Goal: Transaction & Acquisition: Purchase product/service

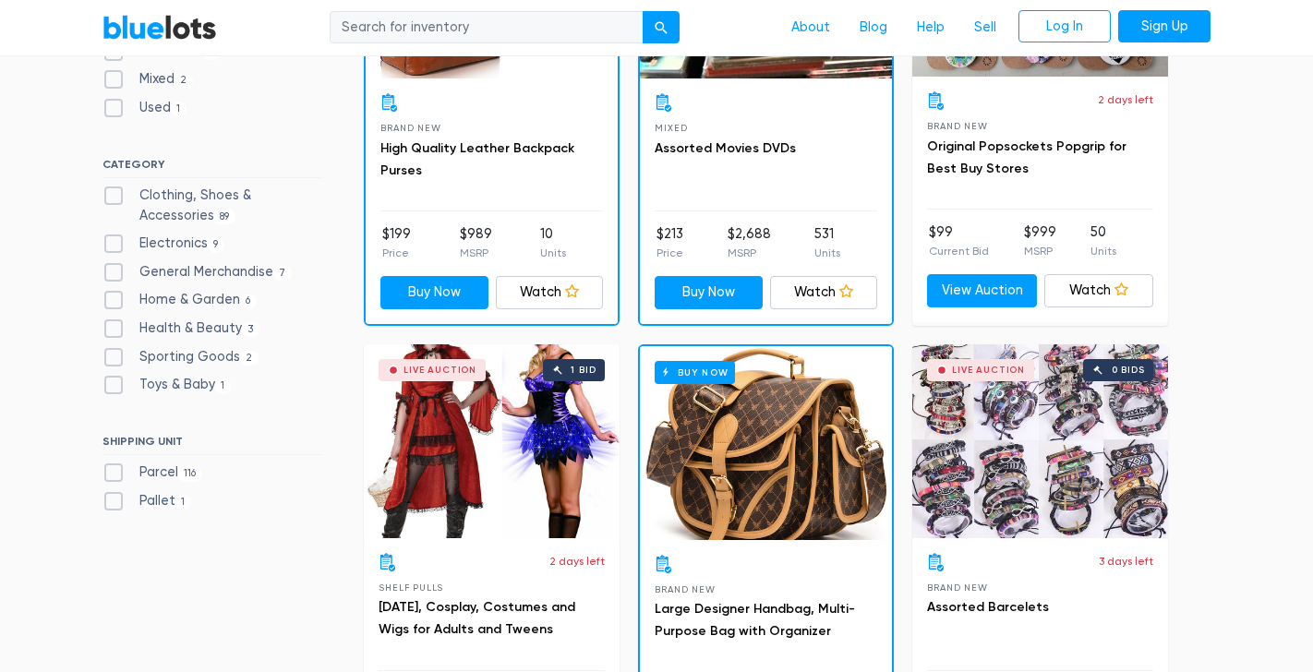
scroll to position [739, 0]
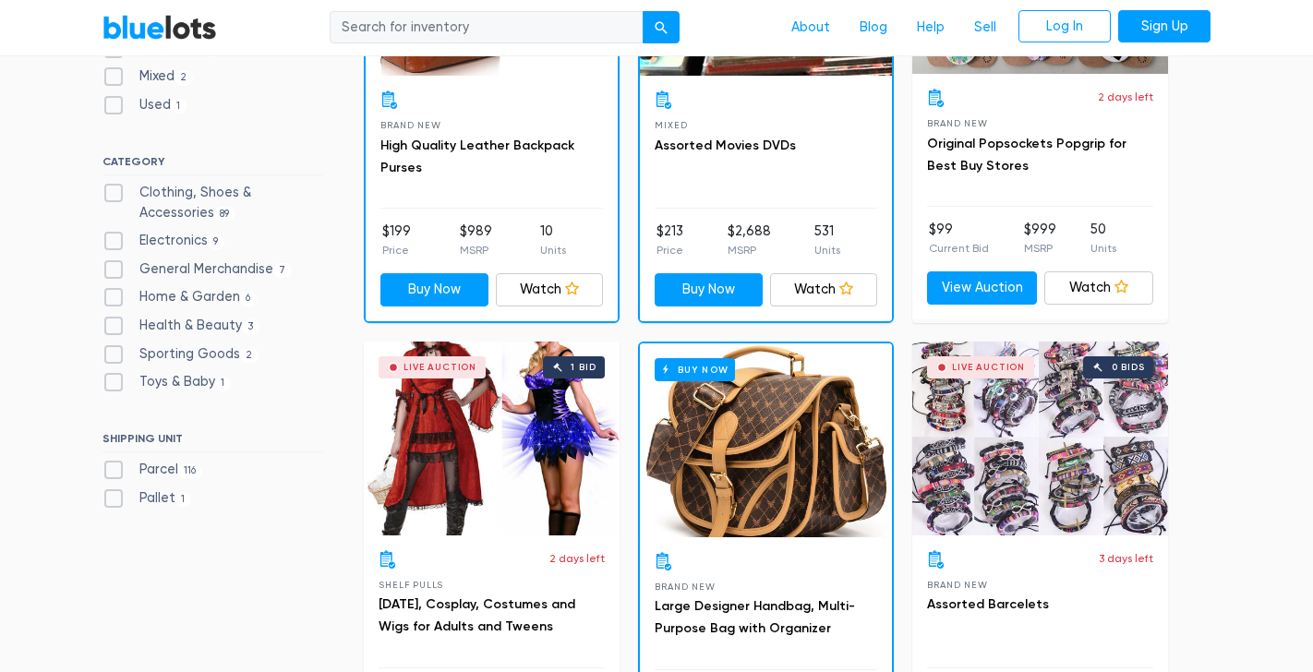
click at [173, 247] on label "Electronics 9" at bounding box center [163, 241] width 122 height 20
click at [114, 243] on input "Electronics 9" at bounding box center [108, 237] width 12 height 12
checkbox input "true"
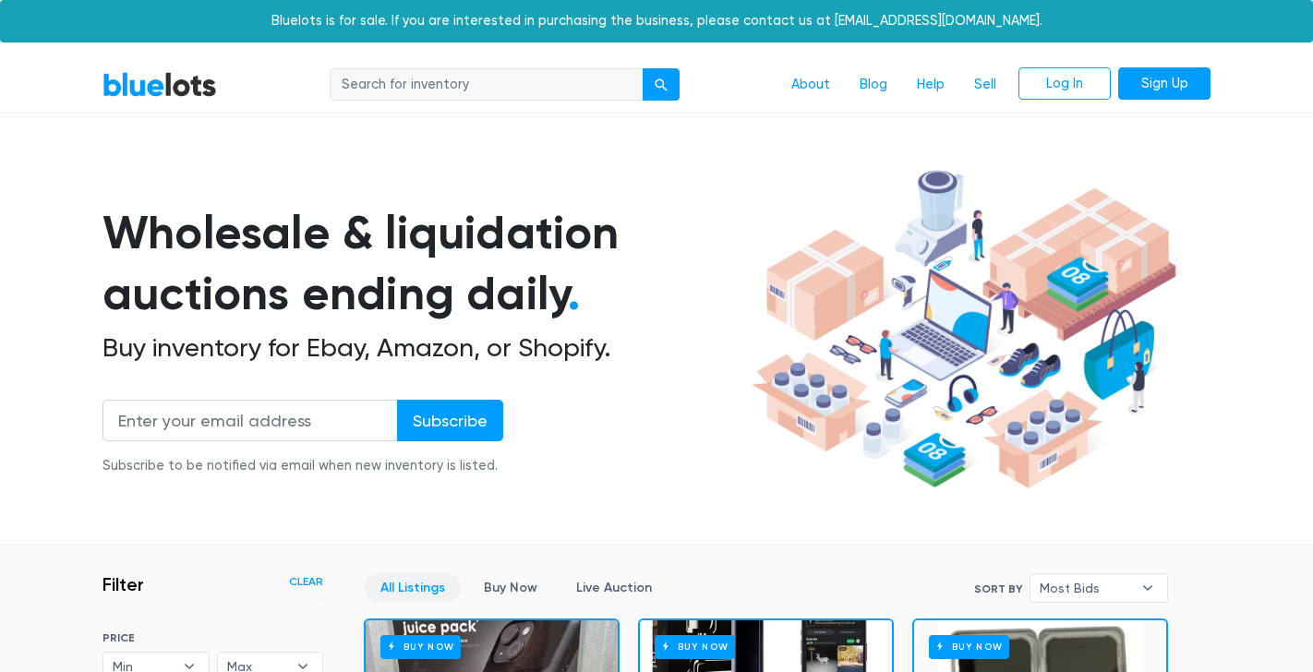
scroll to position [497, 0]
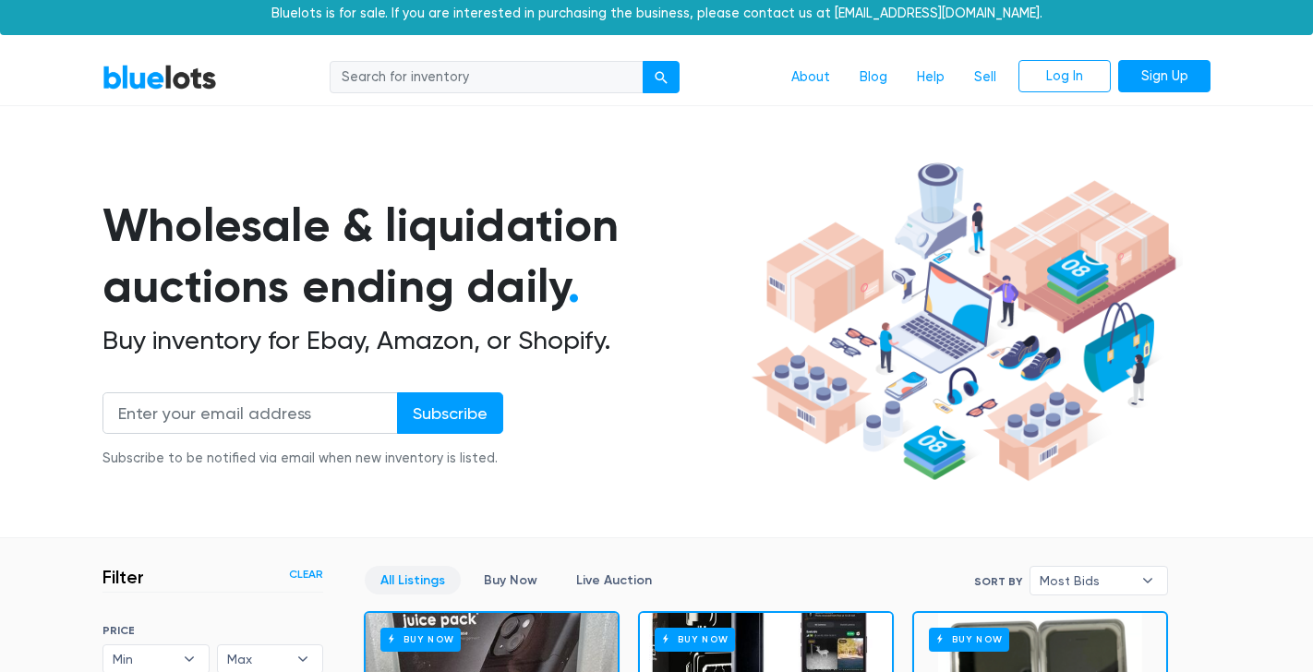
scroll to position [0, 0]
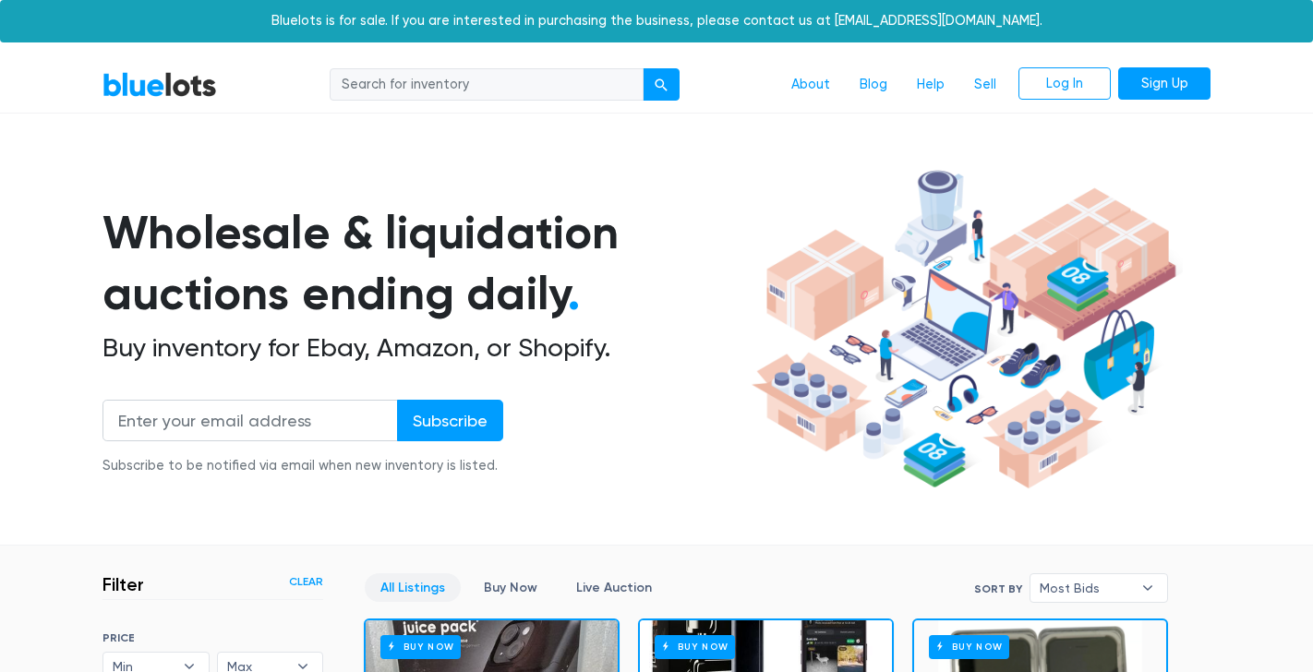
click at [487, 85] on input "search" at bounding box center [487, 84] width 314 height 33
type input "cell"
click at [671, 79] on button "submit" at bounding box center [661, 84] width 37 height 33
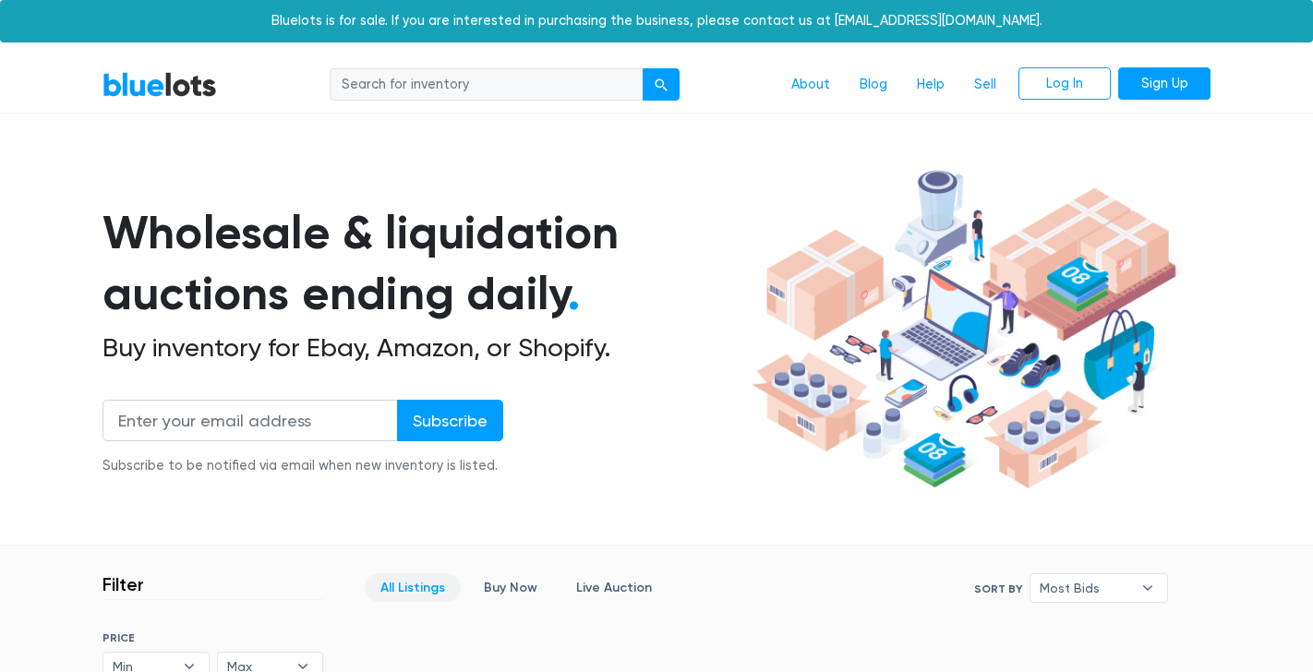
click at [701, 364] on div "Wholesale & liquidation auctions ending daily . Buy inventory for Ebay, Amazon,…" at bounding box center [423, 349] width 643 height 295
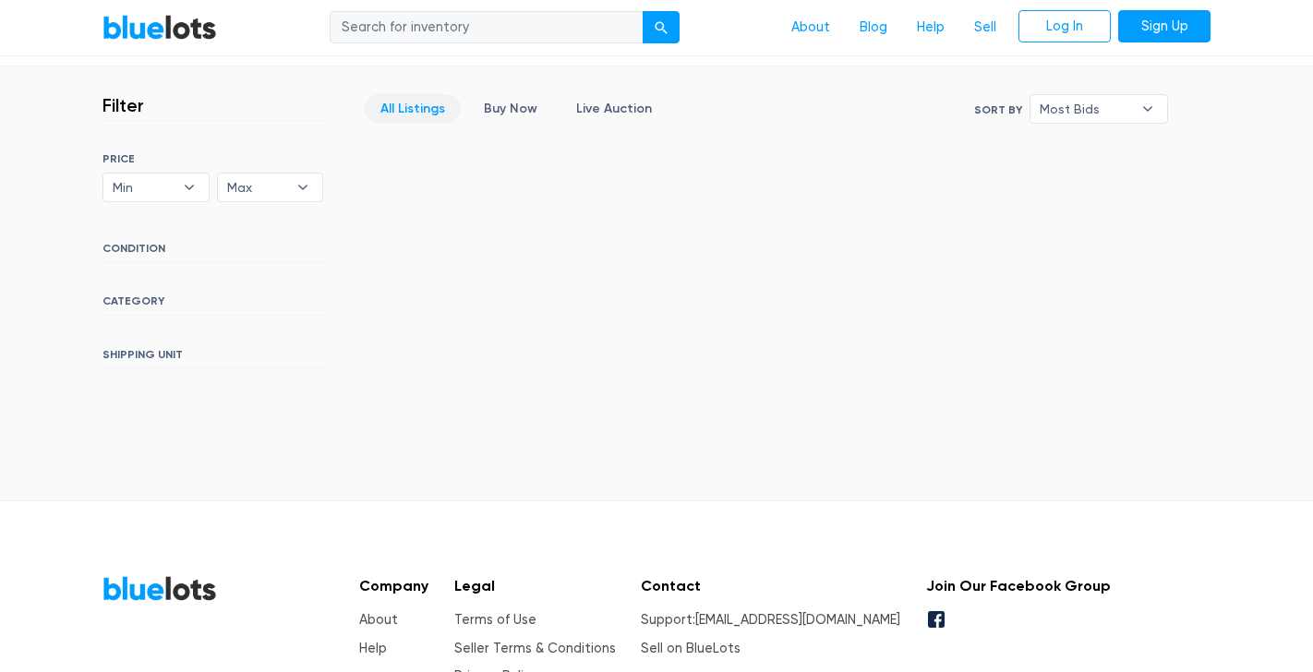
scroll to position [480, 0]
